Goal: Task Accomplishment & Management: Use online tool/utility

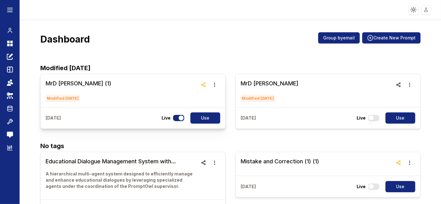
click at [63, 84] on h3 "MrD [PERSON_NAME] (1)" at bounding box center [79, 83] width 66 height 9
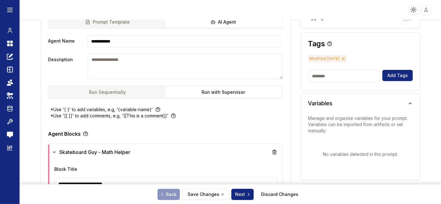
scroll to position [207, 0]
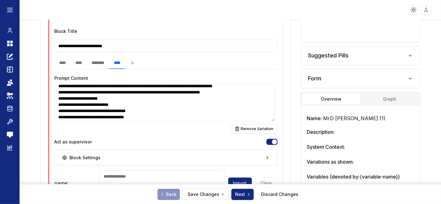
click at [397, 50] on button "Suggested Pills" at bounding box center [360, 55] width 119 height 19
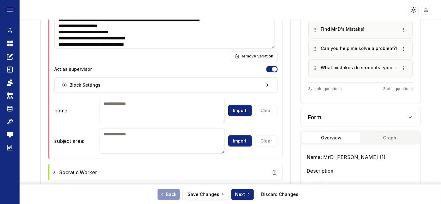
scroll to position [310, 0]
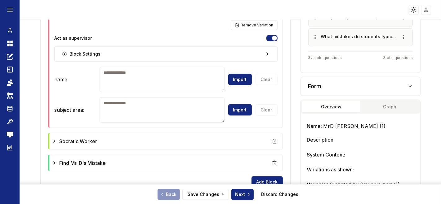
click at [408, 84] on icon "button" at bounding box center [410, 86] width 5 height 5
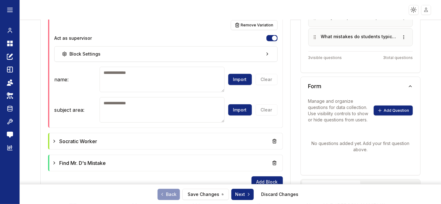
scroll to position [345, 0]
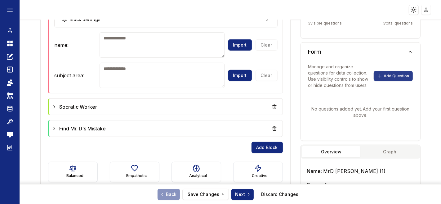
click at [382, 74] on button "Add Question" at bounding box center [393, 76] width 39 height 10
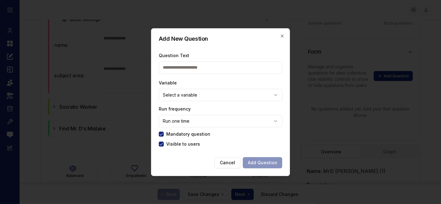
click at [181, 97] on body "**********" at bounding box center [220, 102] width 441 height 204
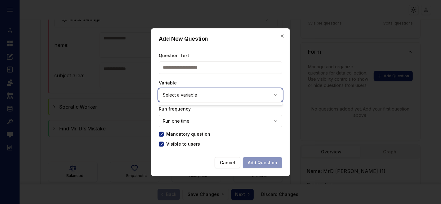
click at [181, 97] on body "**********" at bounding box center [220, 102] width 441 height 204
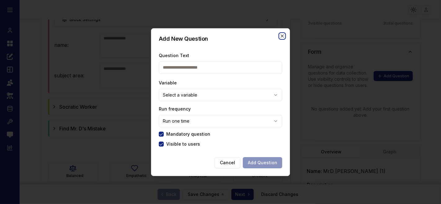
click at [284, 37] on icon "button" at bounding box center [282, 36] width 5 height 5
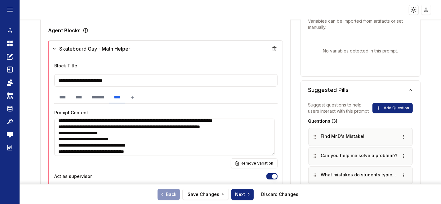
scroll to position [241, 0]
